Goal: Task Accomplishment & Management: Complete application form

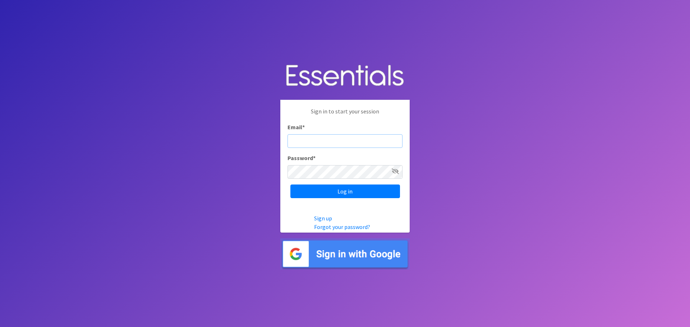
type input "[PERSON_NAME][EMAIL_ADDRESS][PERSON_NAME][DOMAIN_NAME]"
click at [395, 173] on icon at bounding box center [394, 171] width 7 height 6
click at [370, 191] on input "Log in" at bounding box center [345, 192] width 110 height 14
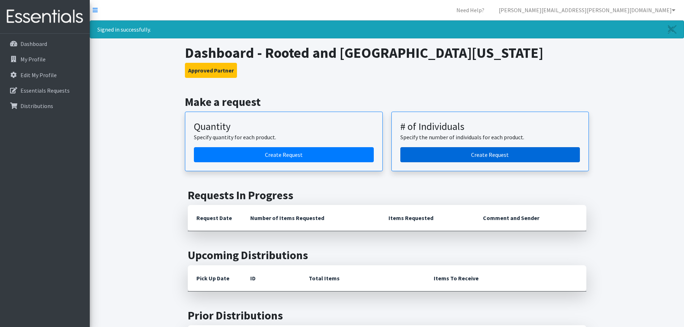
click at [479, 151] on link "Create Request" at bounding box center [490, 154] width 180 height 15
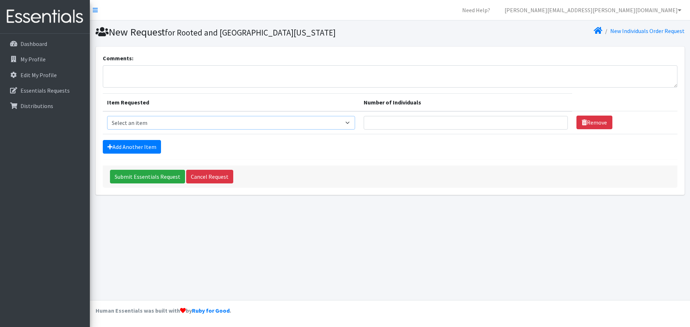
click at [349, 121] on select "Select an item Adult Briefs (Medium) Adult Briefs (XL) Adult Briefs (XS) Adult …" at bounding box center [231, 123] width 248 height 14
click at [466, 213] on div "New Request for Rooted and [GEOGRAPHIC_DATA][US_STATE] New Individuals Order Re…" at bounding box center [390, 160] width 600 height 280
click at [354, 121] on select "Select an item Adult Briefs (Medium) Adult Briefs (XL) Adult Briefs (XS) Adult …" at bounding box center [231, 123] width 248 height 14
select select "12686"
click at [107, 116] on select "Select an item Adult Briefs (Medium) Adult Briefs (XL) Adult Briefs (XS) Adult …" at bounding box center [231, 123] width 248 height 14
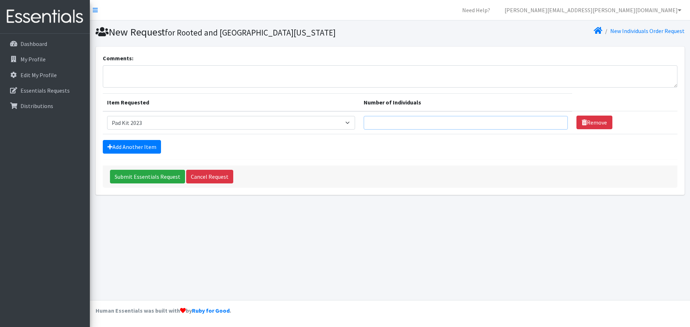
click at [392, 117] on input "Number of Individuals" at bounding box center [465, 123] width 204 height 14
type input "150"
click at [134, 144] on link "Add Another Item" at bounding box center [132, 147] width 58 height 14
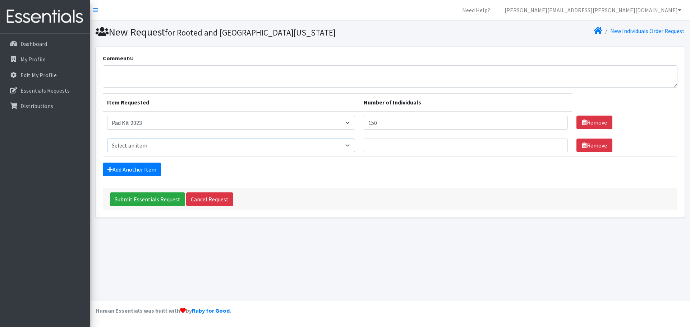
click at [355, 144] on select "Select an item Adult Briefs (Medium) Adult Briefs (XL) Adult Briefs (XS) Adult …" at bounding box center [231, 146] width 248 height 14
select select "12643"
click at [107, 139] on select "Select an item Adult Briefs (Medium) Adult Briefs (XL) Adult Briefs (XS) Adult …" at bounding box center [231, 146] width 248 height 14
click at [379, 145] on input "Number of Individuals" at bounding box center [465, 146] width 204 height 14
type input "100"
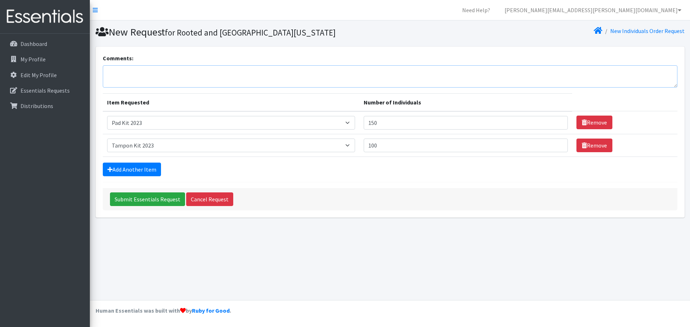
click at [150, 71] on textarea "Comments:" at bounding box center [390, 76] width 574 height 22
click at [128, 82] on textarea "Hi Lily, We have a shopper that inquired about period cups. Do you have any ava…" at bounding box center [390, 76] width 574 height 22
drag, startPoint x: 281, startPoint y: 81, endPoint x: 287, endPoint y: 81, distance: 6.1
click at [281, 81] on textarea "Hi Lily, We had a shopper that inquired about period cups. Do you have any aval…" at bounding box center [390, 76] width 574 height 22
click at [288, 83] on textarea "Hi Lily, We had a shopper that inquired about period cups. Do you have any aval…" at bounding box center [390, 76] width 574 height 22
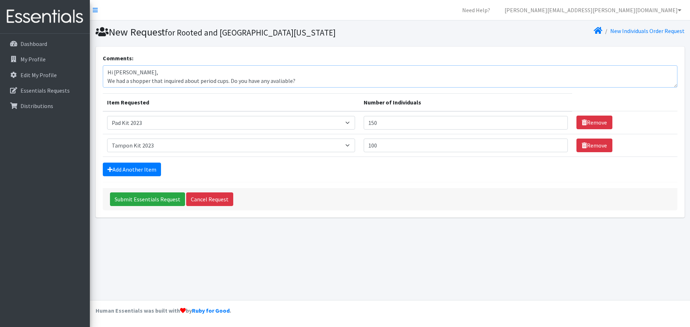
click at [281, 80] on textarea "Hi Lily, We had a shopper that inquired about period cups. Do you have any aval…" at bounding box center [390, 76] width 574 height 22
click at [303, 83] on textarea "Hi Lily, We had a shopper that inquired about period cups. Do you have any avai…" at bounding box center [390, 76] width 574 height 22
type textarea "Hi Lily, We had a shopper that inquired about period cups. Do you have any avai…"
click at [140, 170] on link "Add Another Item" at bounding box center [132, 170] width 58 height 14
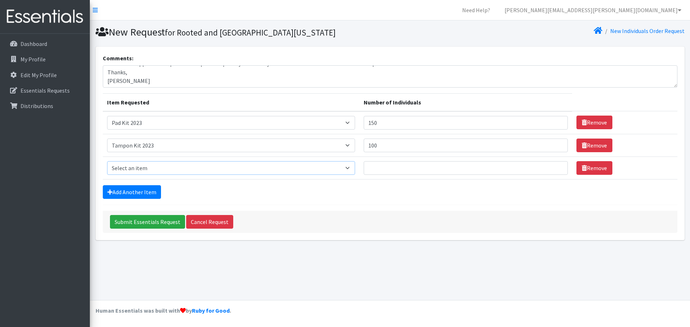
click at [352, 167] on select "Select an item Adult Briefs (Medium) Adult Briefs (XL) Adult Briefs (XS) Adult …" at bounding box center [231, 168] width 248 height 14
click at [107, 161] on select "Select an item Adult Briefs (Medium) Adult Briefs (XL) Adult Briefs (XS) Adult …" at bounding box center [231, 168] width 248 height 14
click at [344, 168] on select "Select an item Adult Briefs (Medium) Adult Briefs (XL) Adult Briefs (XS) Adult …" at bounding box center [231, 168] width 248 height 14
select select "11412"
click at [107, 161] on select "Select an item Adult Briefs (Medium) Adult Briefs (XL) Adult Briefs (XS) Adult …" at bounding box center [231, 168] width 248 height 14
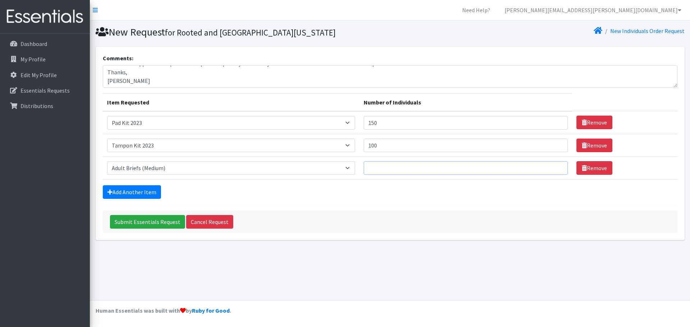
click at [375, 163] on input "Number of Individuals" at bounding box center [465, 168] width 204 height 14
type input "10"
click at [142, 192] on link "Add Another Item" at bounding box center [132, 192] width 58 height 14
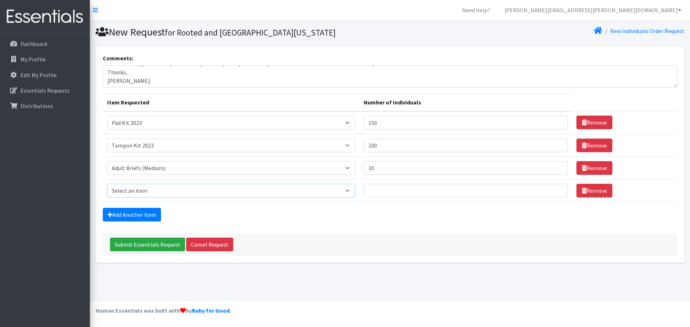
click at [179, 188] on select "Select an item Adult Briefs (Medium) Adult Briefs (XL) Adult Briefs (XS) Adult …" at bounding box center [231, 191] width 248 height 14
select select "11413"
click at [107, 184] on select "Select an item Adult Briefs (Medium) Adult Briefs (XL) Adult Briefs (XS) Adult …" at bounding box center [231, 191] width 248 height 14
drag, startPoint x: 380, startPoint y: 190, endPoint x: 340, endPoint y: 202, distance: 41.8
click at [381, 189] on input "Number of Individuals" at bounding box center [465, 191] width 204 height 14
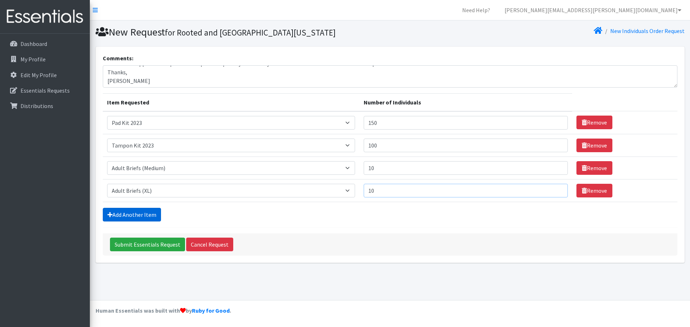
type input "10"
click at [139, 217] on link "Add Another Item" at bounding box center [132, 215] width 58 height 14
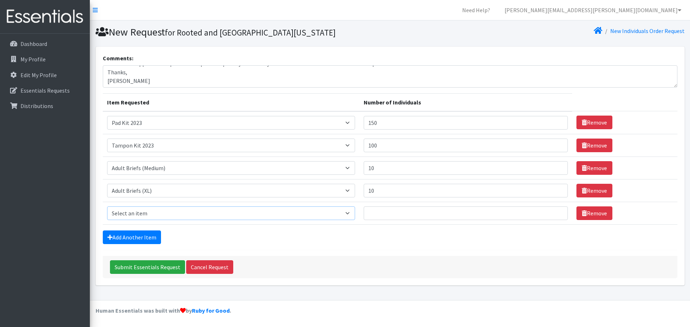
click at [142, 215] on select "Select an item Adult Briefs (Medium) Adult Briefs (XL) Adult Briefs (XS) Adult …" at bounding box center [231, 214] width 248 height 14
select select "4642"
click at [107, 207] on select "Select an item Adult Briefs (Medium) Adult Briefs (XL) Adult Briefs (XS) Adult …" at bounding box center [231, 214] width 248 height 14
drag, startPoint x: 392, startPoint y: 211, endPoint x: 374, endPoint y: 204, distance: 19.9
click at [392, 210] on input "Number of Individuals" at bounding box center [465, 214] width 204 height 14
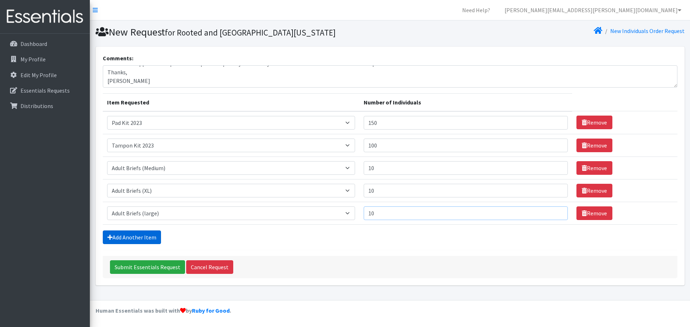
type input "10"
drag, startPoint x: 141, startPoint y: 238, endPoint x: 154, endPoint y: 216, distance: 25.3
click at [141, 237] on link "Add Another Item" at bounding box center [132, 238] width 58 height 14
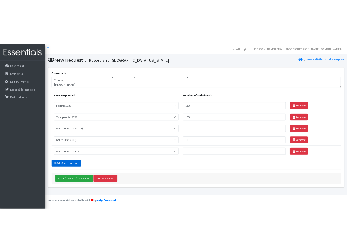
scroll to position [14, 0]
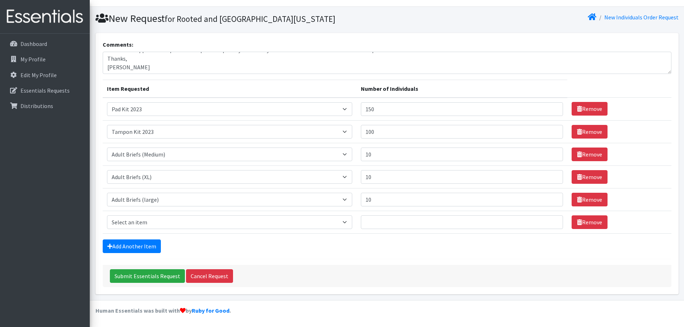
click at [176, 232] on td "Item Requested Select an item Adult Briefs (Medium) Adult Briefs (XL) Adult Bri…" at bounding box center [230, 222] width 254 height 23
click at [177, 221] on select "Select an item Adult Briefs (Medium) Adult Briefs (XL) Adult Briefs (XS) Adult …" at bounding box center [230, 222] width 246 height 14
click at [143, 225] on select "Select an item Adult Briefs (Medium) Adult Briefs (XL) Adult Briefs (XS) Adult …" at bounding box center [230, 222] width 246 height 14
click at [366, 268] on div "Submit Essentials Request Cancel Request" at bounding box center [387, 276] width 569 height 22
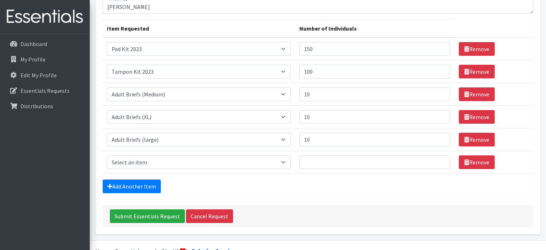
scroll to position [90, 0]
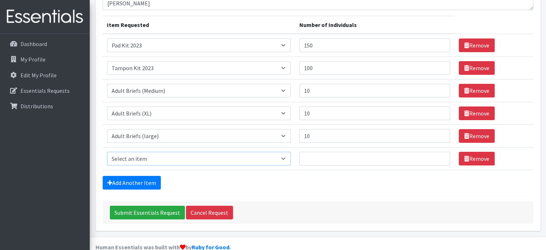
click at [272, 152] on select "Select an item Adult Briefs (Medium) Adult Briefs (XL) Adult Briefs (XS) Adult …" at bounding box center [199, 159] width 184 height 14
select select "4633"
click at [107, 152] on select "Select an item Adult Briefs (Medium) Adult Briefs (XL) Adult Briefs (XS) Adult …" at bounding box center [199, 159] width 184 height 14
click at [330, 152] on input "Number of Individuals" at bounding box center [375, 159] width 151 height 14
type input "5"
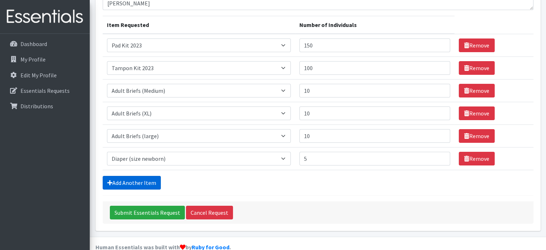
click at [130, 176] on link "Add Another Item" at bounding box center [132, 183] width 58 height 14
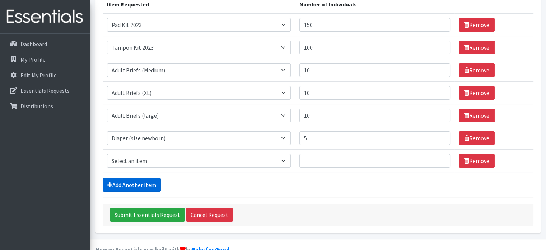
scroll to position [112, 0]
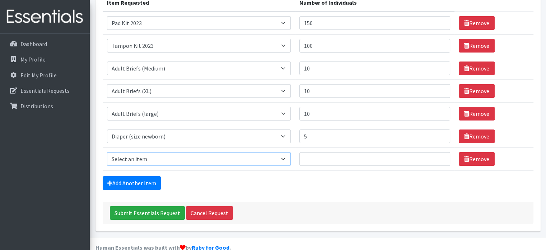
click at [139, 152] on select "Select an item Adult Briefs (Medium) Adult Briefs (XL) Adult Briefs (XS) Adult …" at bounding box center [199, 159] width 184 height 14
select select "4634"
click at [107, 152] on select "Select an item Adult Briefs (Medium) Adult Briefs (XL) Adult Briefs (XS) Adult …" at bounding box center [199, 159] width 184 height 14
click at [316, 152] on input "Number of Individuals" at bounding box center [375, 159] width 151 height 14
type input "5"
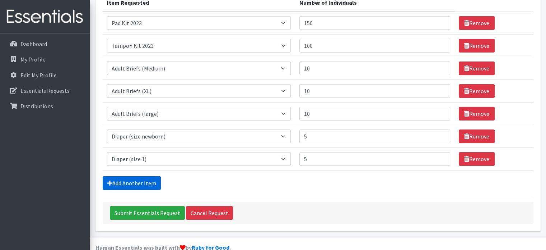
click at [136, 176] on link "Add Another Item" at bounding box center [132, 183] width 58 height 14
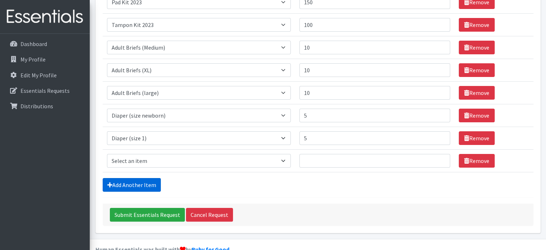
scroll to position [135, 0]
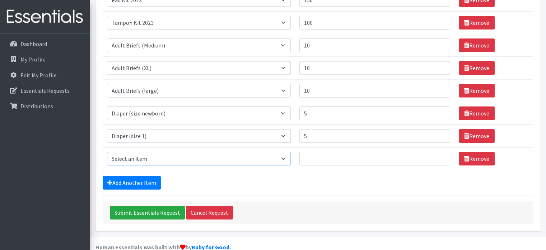
click at [138, 152] on select "Select an item Adult Briefs (Medium) Adult Briefs (XL) Adult Briefs (XS) Adult …" at bounding box center [199, 159] width 184 height 14
select select "4644"
click at [107, 152] on select "Select an item Adult Briefs (Medium) Adult Briefs (XL) Adult Briefs (XS) Adult …" at bounding box center [199, 159] width 184 height 14
click at [316, 152] on input "Number of Individuals" at bounding box center [375, 159] width 151 height 14
click at [319, 152] on input "15" at bounding box center [375, 159] width 151 height 14
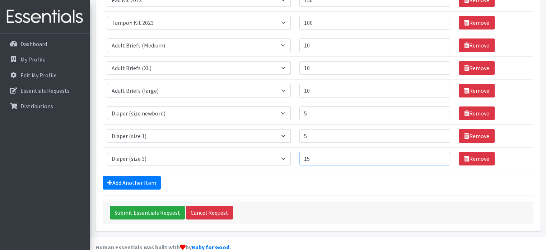
drag, startPoint x: 320, startPoint y: 145, endPoint x: 297, endPoint y: 145, distance: 22.3
click at [297, 147] on tr "Item Requested Select an item Adult Briefs (Medium) Adult Briefs (XL) Adult Bri…" at bounding box center [318, 158] width 431 height 23
type input "20"
click at [136, 176] on link "Add Another Item" at bounding box center [132, 183] width 58 height 14
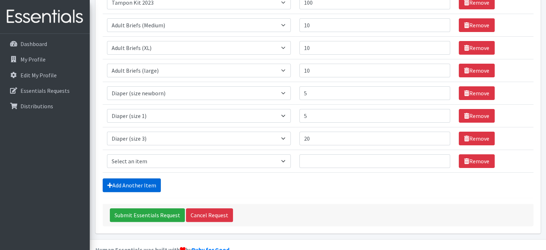
scroll to position [157, 0]
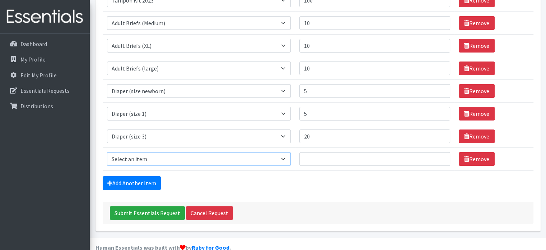
click at [139, 152] on select "Select an item Adult Briefs (Medium) Adult Briefs (XL) Adult Briefs (XS) Adult …" at bounding box center [199, 159] width 184 height 14
select select "4645"
click at [107, 152] on select "Select an item Adult Briefs (Medium) Adult Briefs (XL) Adult Briefs (XS) Adult …" at bounding box center [199, 159] width 184 height 14
click at [316, 152] on input "Number of Individuals" at bounding box center [375, 159] width 151 height 14
type input "30"
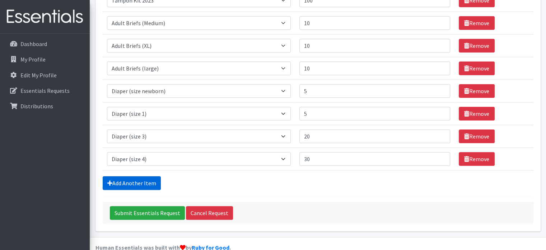
click at [134, 176] on link "Add Another Item" at bounding box center [132, 183] width 58 height 14
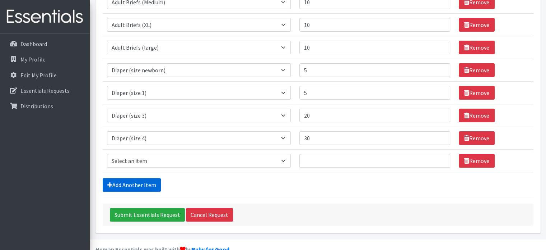
scroll to position [180, 0]
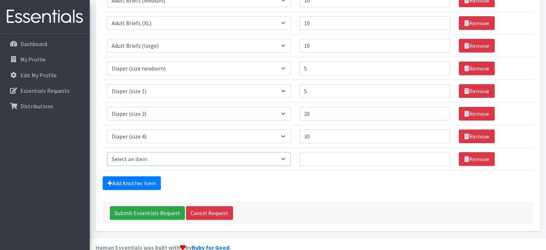
click at [148, 152] on select "Select an item Adult Briefs (Medium) Adult Briefs (XL) Adult Briefs (XS) Adult …" at bounding box center [199, 159] width 184 height 14
select select "4646"
click at [107, 152] on select "Select an item Adult Briefs (Medium) Adult Briefs (XL) Adult Briefs (XS) Adult …" at bounding box center [199, 159] width 184 height 14
click at [316, 152] on input "Number of Individuals" at bounding box center [375, 159] width 151 height 14
type input "45"
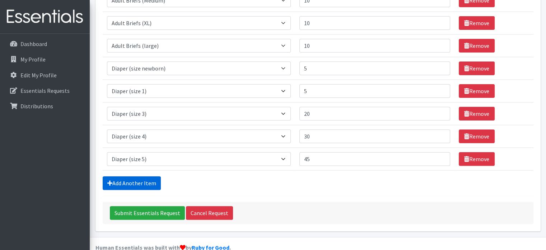
click at [144, 176] on link "Add Another Item" at bounding box center [132, 183] width 58 height 14
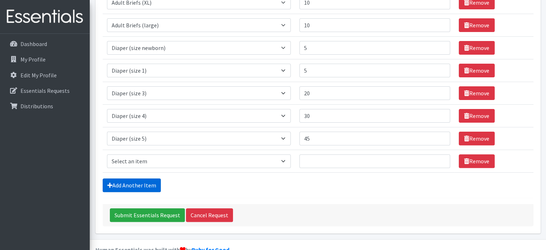
scroll to position [203, 0]
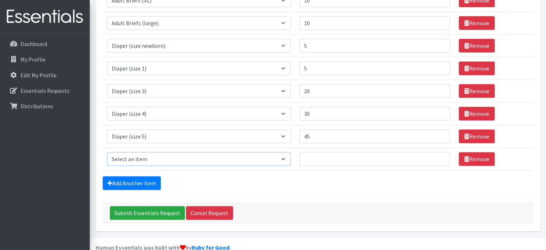
click at [144, 152] on select "Select an item Adult Briefs (Medium) Adult Briefs (XL) Adult Briefs (XS) Adult …" at bounding box center [199, 159] width 184 height 14
select select "4649"
click at [107, 152] on select "Select an item Adult Briefs (Medium) Adult Briefs (XL) Adult Briefs (XS) Adult …" at bounding box center [199, 159] width 184 height 14
click at [312, 152] on input "Number of Individuals" at bounding box center [375, 159] width 151 height 14
type input "35"
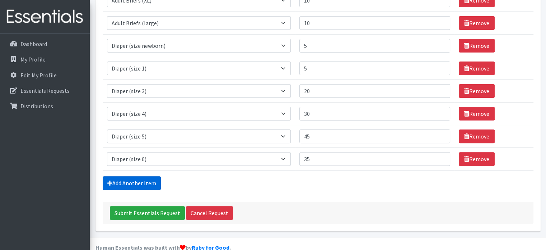
click at [151, 176] on link "Add Another Item" at bounding box center [132, 183] width 58 height 14
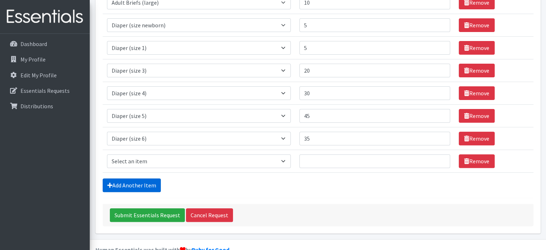
scroll to position [225, 0]
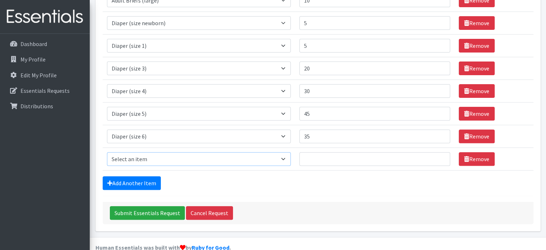
click at [181, 152] on select "Select an item Adult Briefs (Medium) Adult Briefs (XL) Adult Briefs (XS) Adult …" at bounding box center [199, 159] width 184 height 14
select select "11293"
click at [107, 152] on select "Select an item Adult Briefs (Medium) Adult Briefs (XL) Adult Briefs (XS) Adult …" at bounding box center [199, 159] width 184 height 14
click at [313, 152] on input "Number of Individuals" at bounding box center [375, 159] width 151 height 14
type input "10"
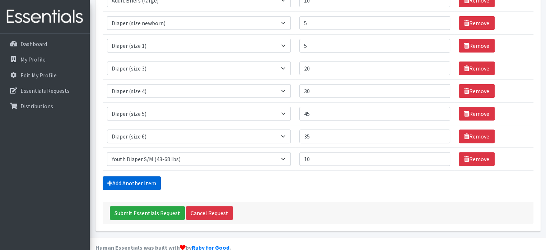
click at [149, 176] on link "Add Another Item" at bounding box center [132, 183] width 58 height 14
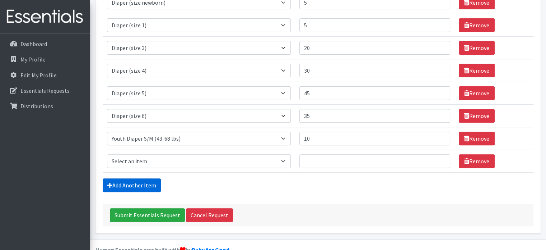
scroll to position [247, 0]
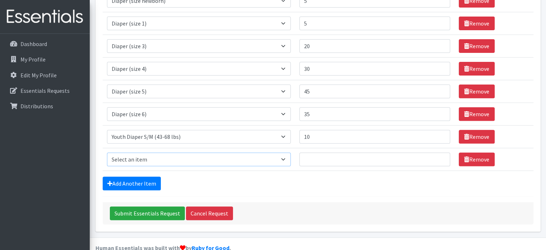
click at [150, 152] on select "Select an item Adult Briefs (Medium) Adult Briefs (XL) Adult Briefs (XS) Adult …" at bounding box center [199, 159] width 184 height 14
select select "5865"
click at [107, 152] on select "Select an item Adult Briefs (Medium) Adult Briefs (XL) Adult Briefs (XS) Adult …" at bounding box center [199, 159] width 184 height 14
click at [316, 152] on input "Number of Individuals" at bounding box center [375, 159] width 151 height 14
type input "15"
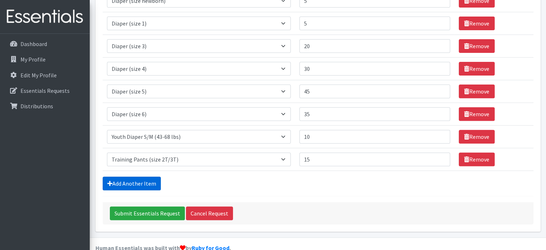
click at [140, 176] on link "Add Another Item" at bounding box center [132, 183] width 58 height 14
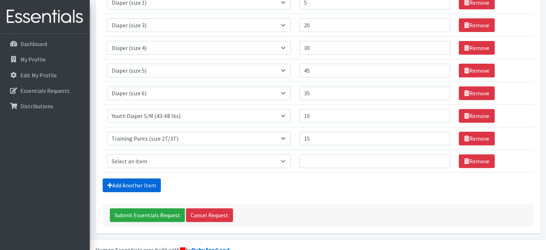
scroll to position [270, 0]
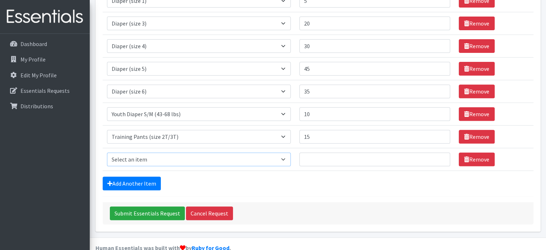
click at [155, 152] on select "Select an item Adult Briefs (Medium) Adult Briefs (XL) Adult Briefs (XS) Adult …" at bounding box center [199, 159] width 184 height 14
select select "5866"
click at [107, 152] on select "Select an item Adult Briefs (Medium) Adult Briefs (XL) Adult Briefs (XS) Adult …" at bounding box center [199, 159] width 184 height 14
click at [144, 176] on link "Add Another Item" at bounding box center [132, 183] width 58 height 14
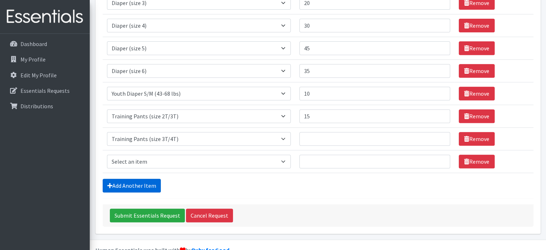
scroll to position [293, 0]
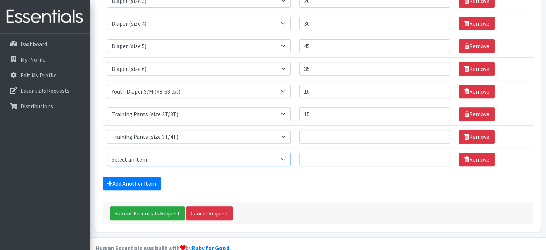
click at [162, 152] on select "Select an item Adult Briefs (Medium) Adult Briefs (XL) Adult Briefs (XS) Adult …" at bounding box center [199, 159] width 184 height 14
select select "5867"
click at [107, 152] on select "Select an item Adult Briefs (Medium) Adult Briefs (XL) Adult Briefs (XS) Adult …" at bounding box center [199, 159] width 184 height 14
click at [313, 130] on input "Number of Individuals" at bounding box center [375, 137] width 151 height 14
type input "10"
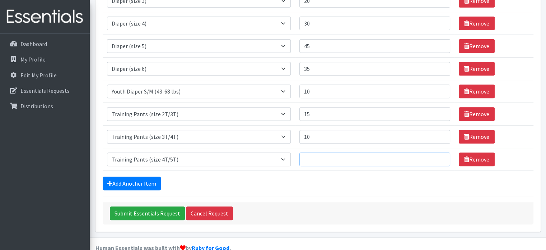
click at [312, 152] on input "Number of Individuals" at bounding box center [375, 159] width 151 height 14
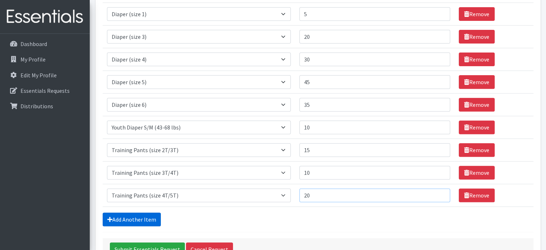
type input "20"
click at [139, 212] on link "Add Another Item" at bounding box center [132, 219] width 58 height 14
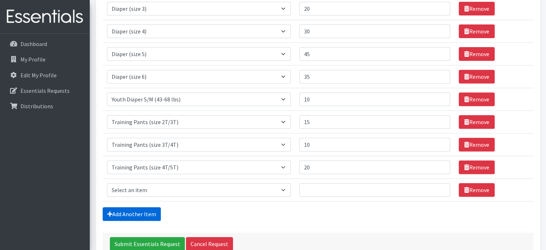
scroll to position [315, 0]
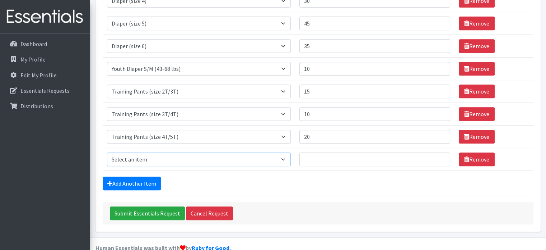
click at [170, 152] on select "Select an item Adult Briefs (Medium) Adult Briefs (XL) Adult Briefs (XS) Adult …" at bounding box center [199, 159] width 184 height 14
select select "4665"
click at [107, 152] on select "Select an item Adult Briefs (Medium) Adult Briefs (XL) Adult Briefs (XS) Adult …" at bounding box center [199, 159] width 184 height 14
click at [311, 152] on input "Number of Individuals" at bounding box center [375, 159] width 151 height 14
click at [324, 152] on input "150" at bounding box center [375, 159] width 151 height 14
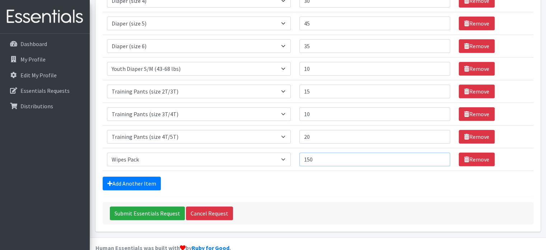
drag, startPoint x: 321, startPoint y: 146, endPoint x: 312, endPoint y: 145, distance: 9.8
click at [312, 152] on input "150" at bounding box center [375, 159] width 151 height 14
type input "160"
click at [134, 176] on link "Add Another Item" at bounding box center [132, 183] width 58 height 14
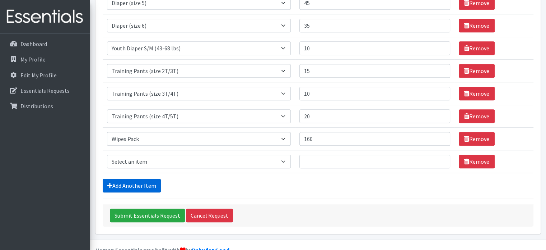
scroll to position [338, 0]
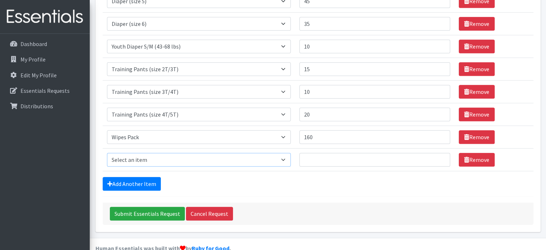
click at [162, 153] on select "Select an item Adult Briefs (Medium) Adult Briefs (XL) Adult Briefs (XS) Adult …" at bounding box center [199, 160] width 184 height 14
click at [484, 153] on link "Remove" at bounding box center [477, 160] width 36 height 14
